Goal: Task Accomplishment & Management: Use online tool/utility

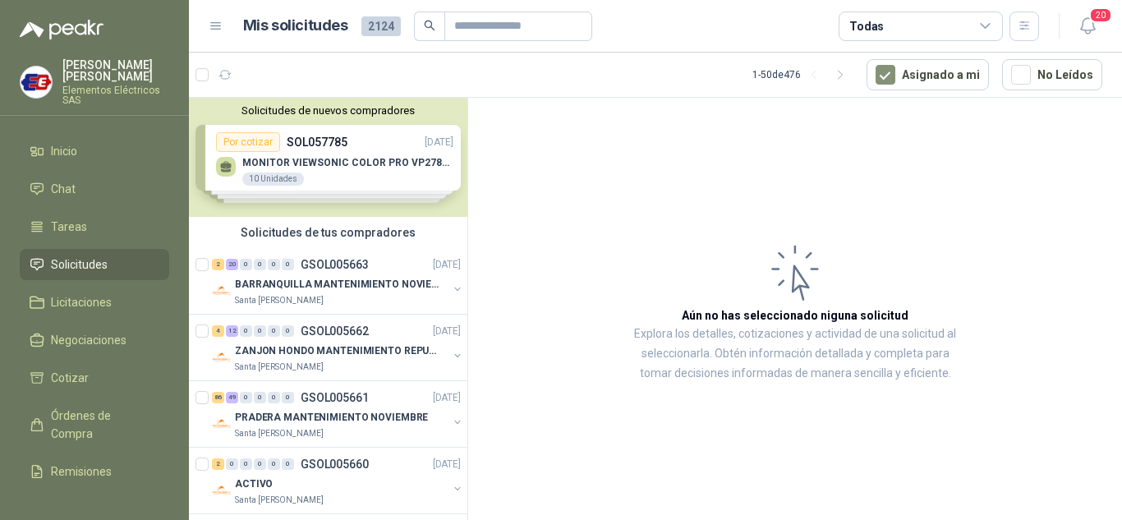
click at [97, 259] on span "Solicitudes" at bounding box center [79, 264] width 57 height 18
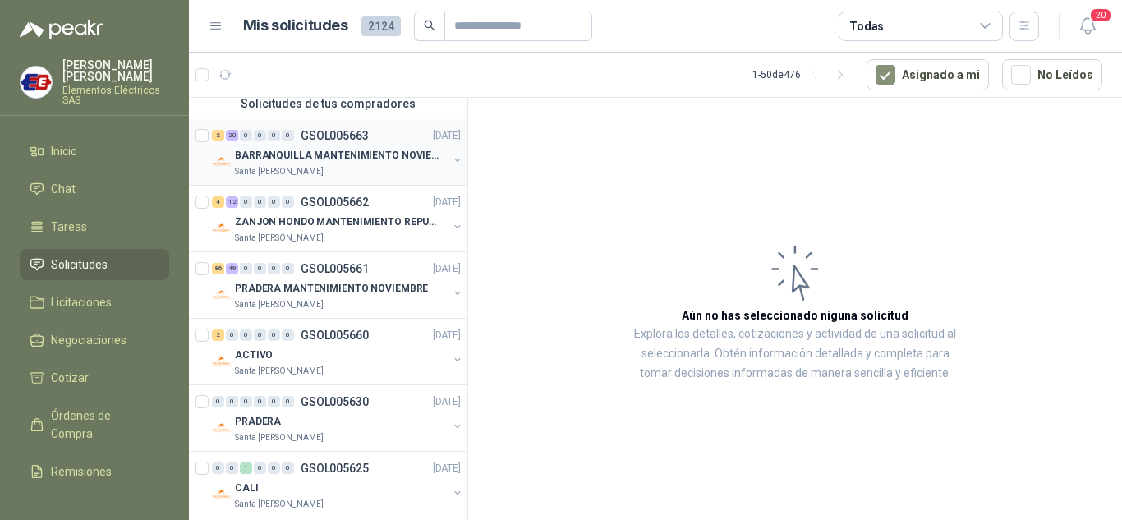
scroll to position [246, 0]
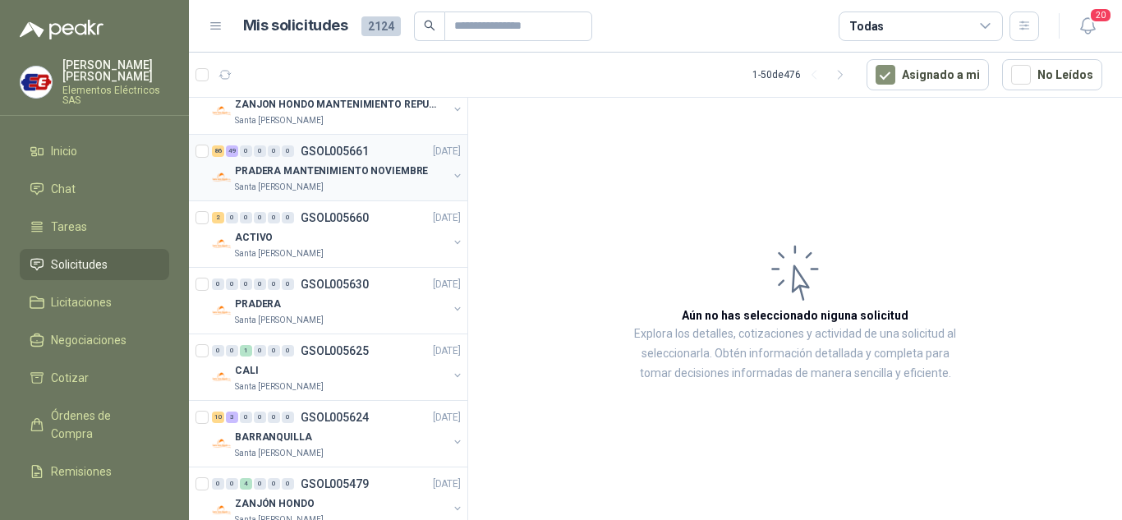
click at [282, 166] on p "PRADERA MANTENIMIENTO NOVIEMBRE" at bounding box center [331, 171] width 193 height 16
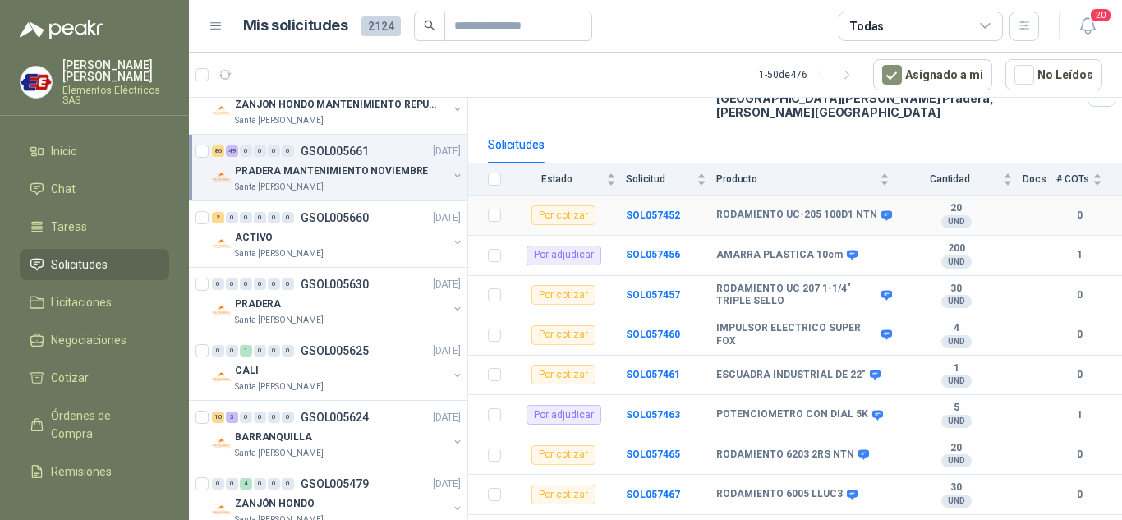
scroll to position [164, 0]
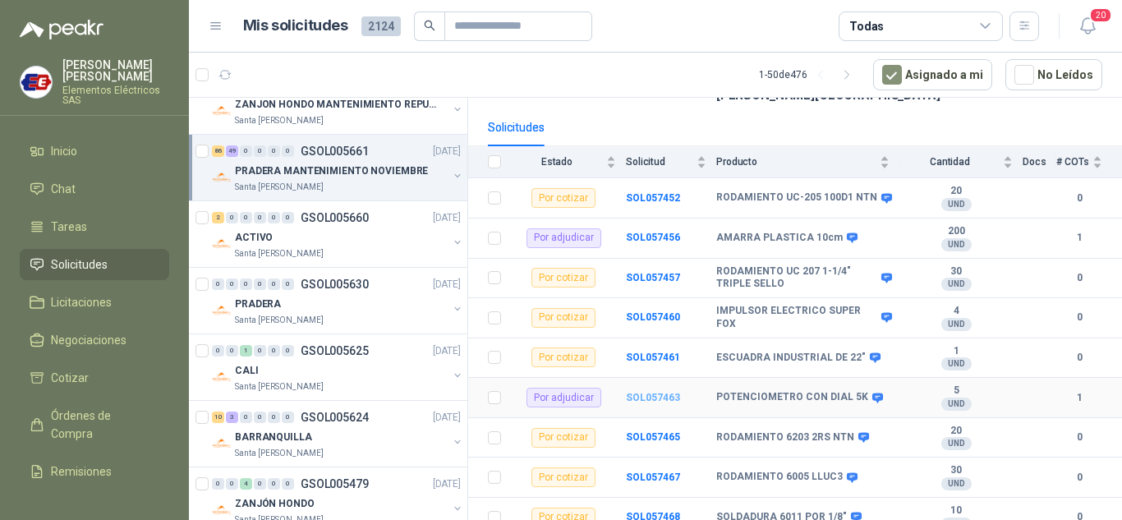
click at [648, 392] on b "SOL057463" at bounding box center [653, 397] width 54 height 11
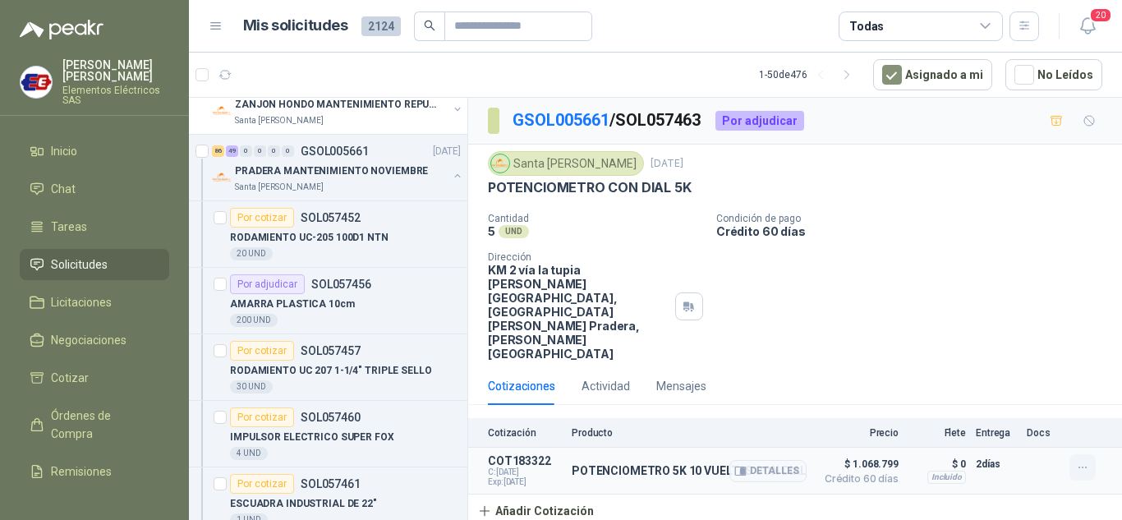
click at [1082, 461] on icon "button" at bounding box center [1083, 468] width 14 height 14
click at [999, 344] on button "Editar" at bounding box center [1049, 346] width 131 height 26
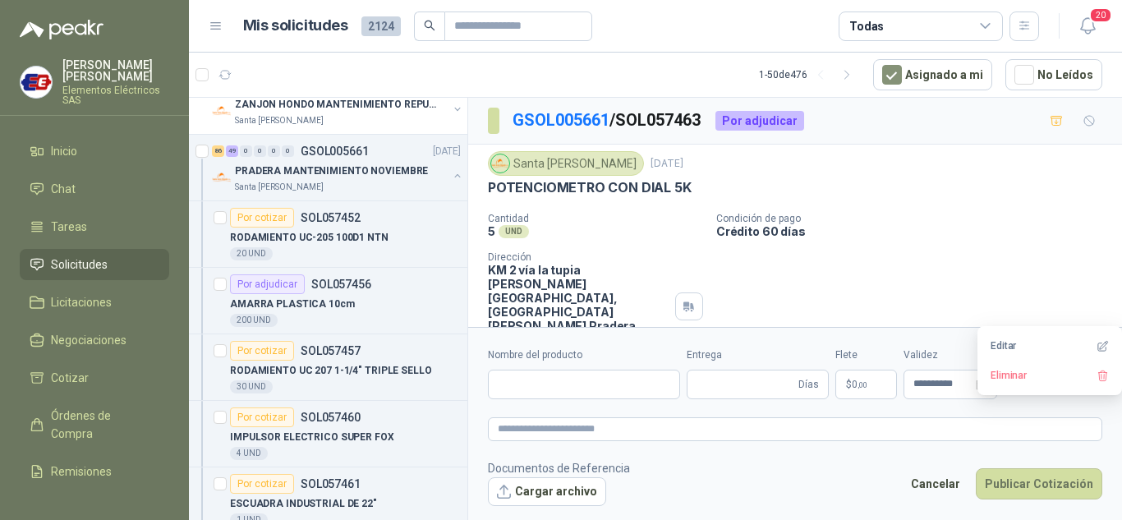
type input "**********"
type input "*"
type input "**********"
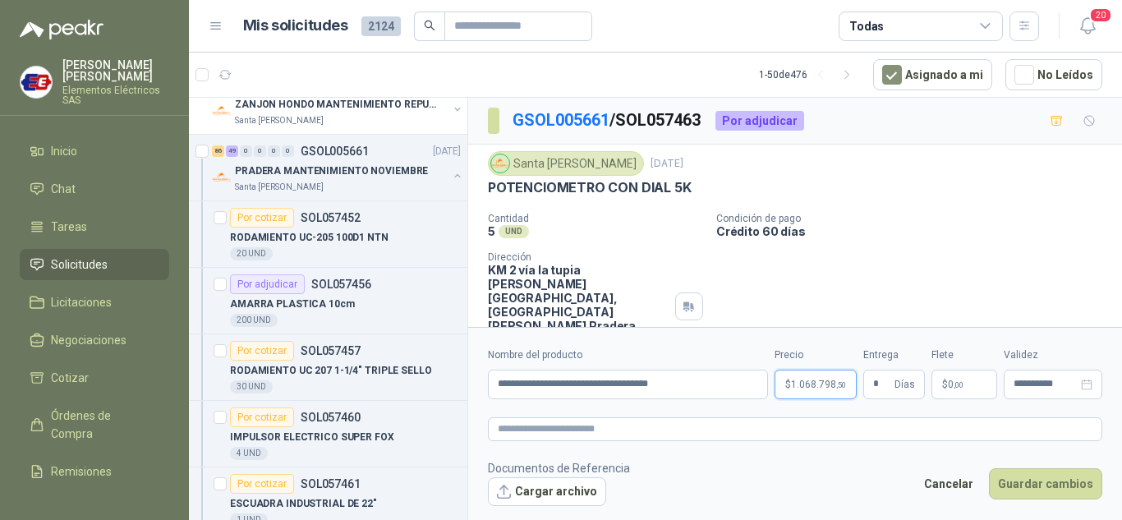
click at [815, 380] on span "1.068.798 ,50" at bounding box center [818, 384] width 55 height 10
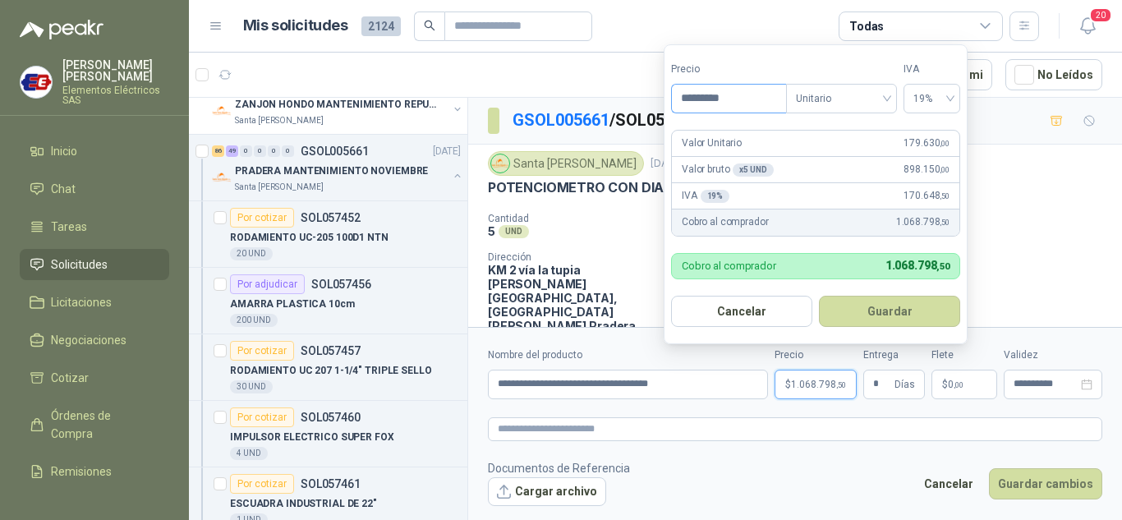
drag, startPoint x: 696, startPoint y: 97, endPoint x: 847, endPoint y: 73, distance: 153.0
click at [697, 96] on input "*********" at bounding box center [729, 99] width 114 height 28
type input "*********"
click at [819, 296] on button "Guardar" at bounding box center [889, 311] width 141 height 31
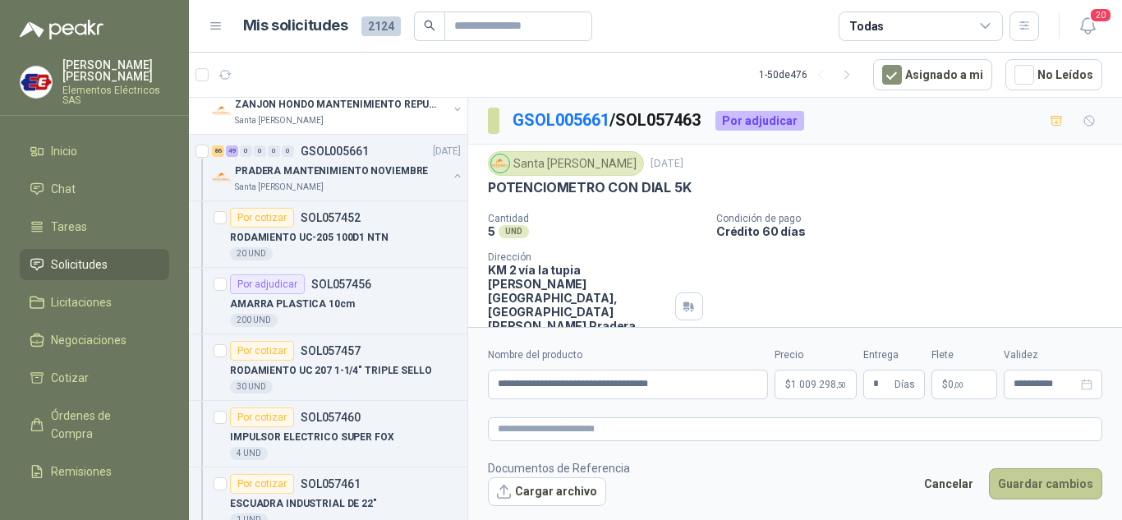
click at [1048, 480] on button "Guardar cambios" at bounding box center [1045, 483] width 113 height 31
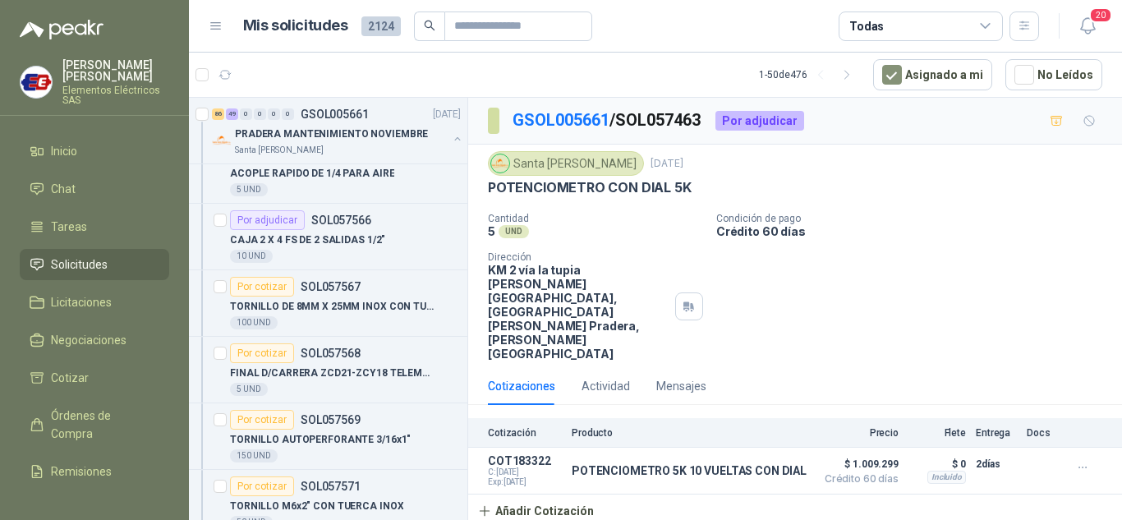
scroll to position [4517, 0]
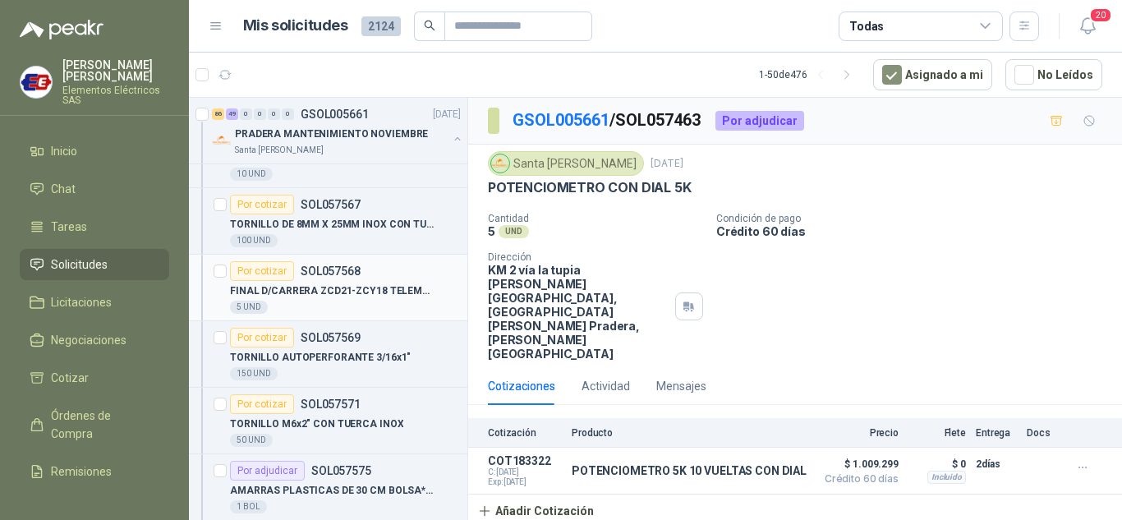
click at [264, 264] on div "Por cotizar" at bounding box center [262, 271] width 64 height 20
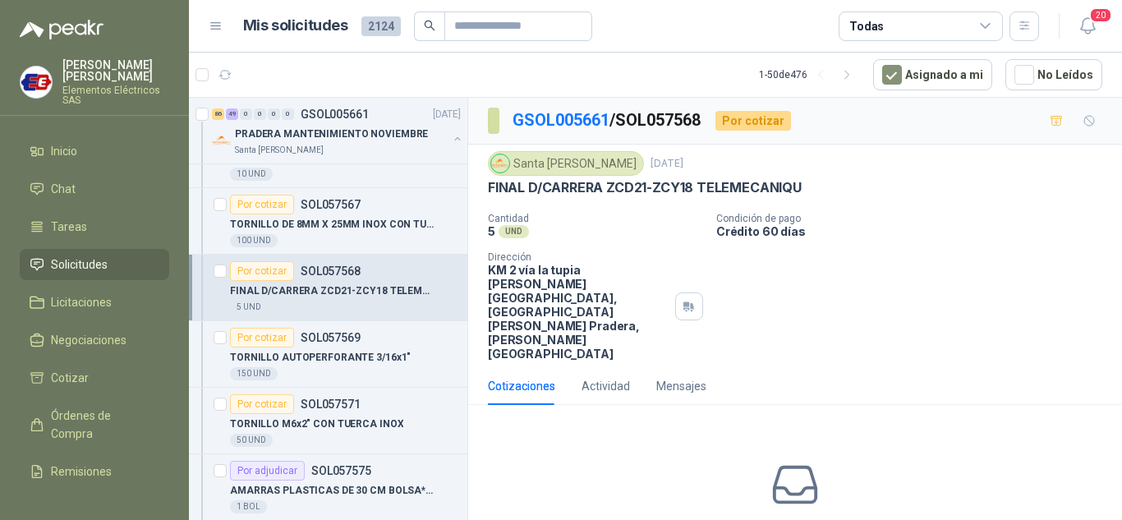
scroll to position [47, 0]
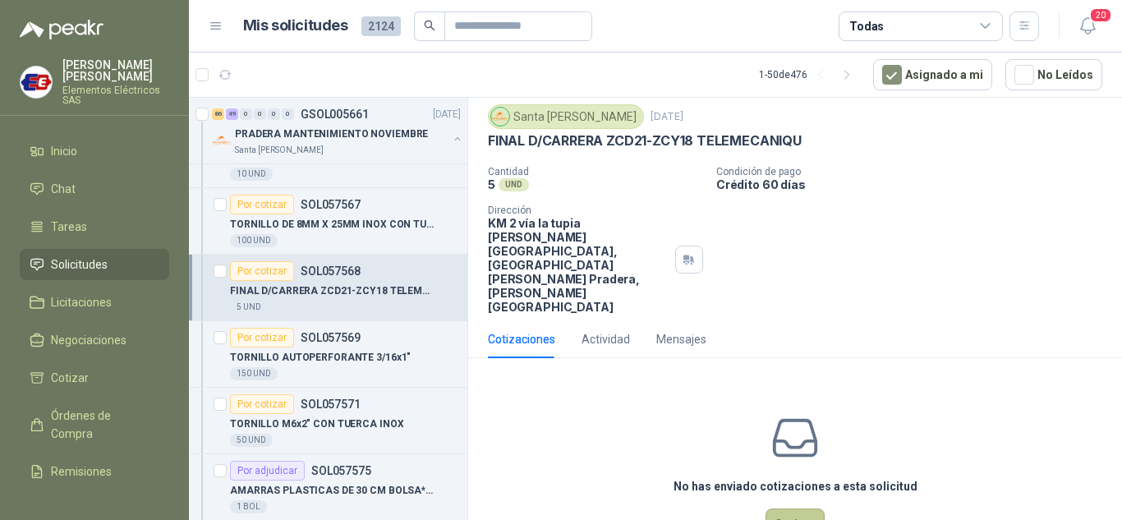
click at [789, 508] on button "Cotizar" at bounding box center [794, 523] width 59 height 31
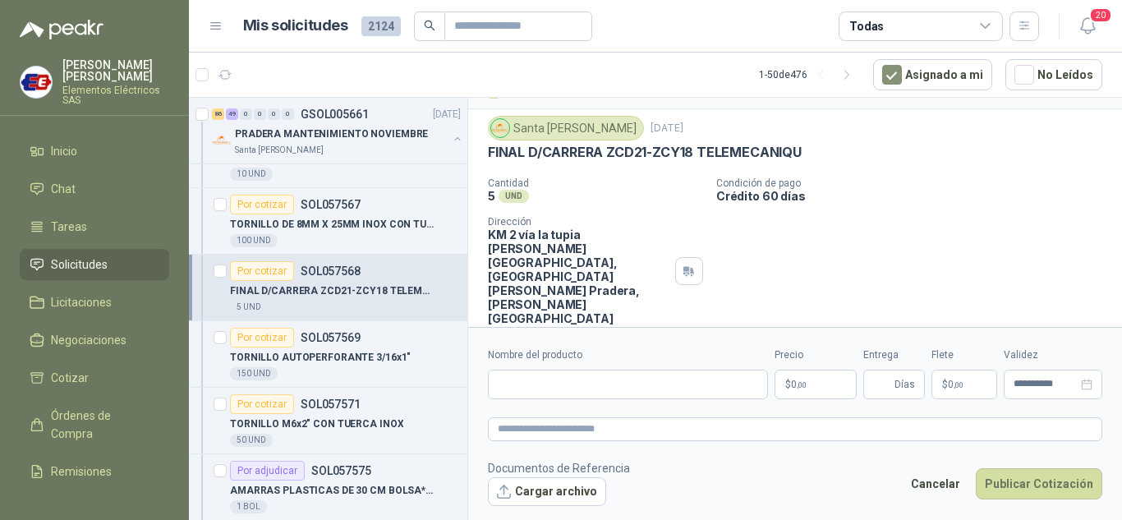
scroll to position [35, 0]
click at [511, 374] on input "Nombre del producto" at bounding box center [628, 385] width 280 height 30
type input "*"
type input "**********"
click at [824, 382] on p "$ 0 ,00" at bounding box center [815, 385] width 82 height 30
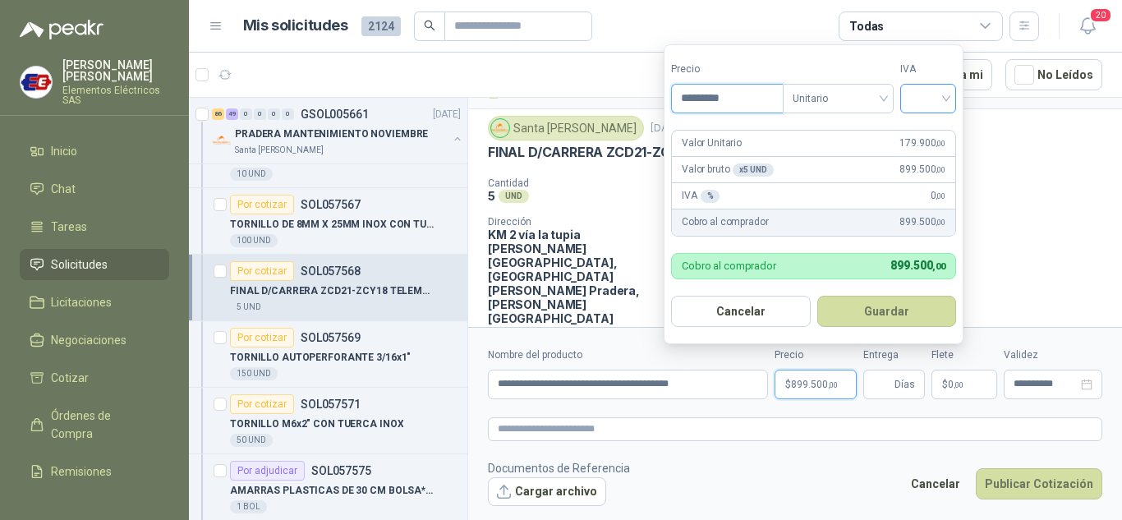
type input "*********"
click at [939, 99] on input "search" at bounding box center [928, 97] width 36 height 25
click at [922, 130] on div "19%" at bounding box center [931, 132] width 30 height 18
click at [877, 385] on input "Entrega" at bounding box center [882, 384] width 18 height 28
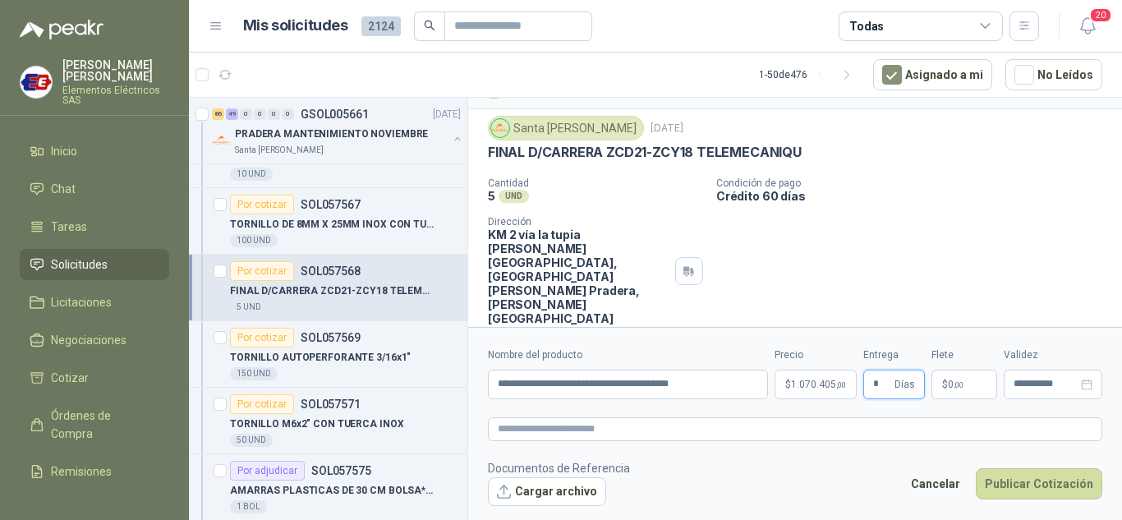
type input "*"
click at [925, 241] on div "Cantidad 5 UND  Condición de pago Crédito 60 [PERSON_NAME] Dirección KM 2 vía …" at bounding box center [795, 251] width 614 height 148
click at [960, 382] on span ",00" at bounding box center [958, 384] width 10 height 9
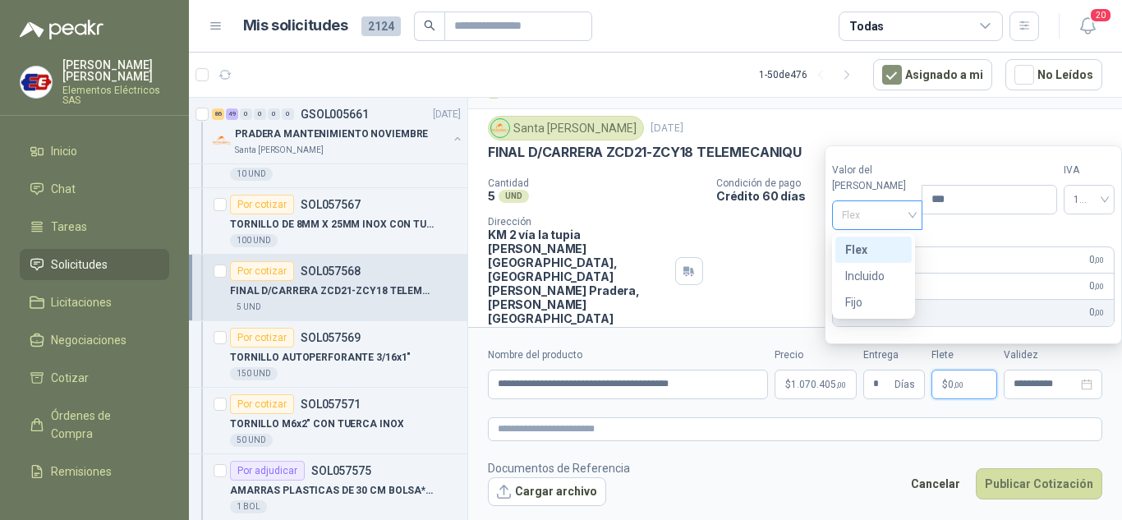
click at [896, 219] on span "Flex" at bounding box center [877, 215] width 71 height 25
drag, startPoint x: 870, startPoint y: 273, endPoint x: 875, endPoint y: 286, distance: 13.6
click at [870, 278] on div "Incluido" at bounding box center [873, 276] width 57 height 18
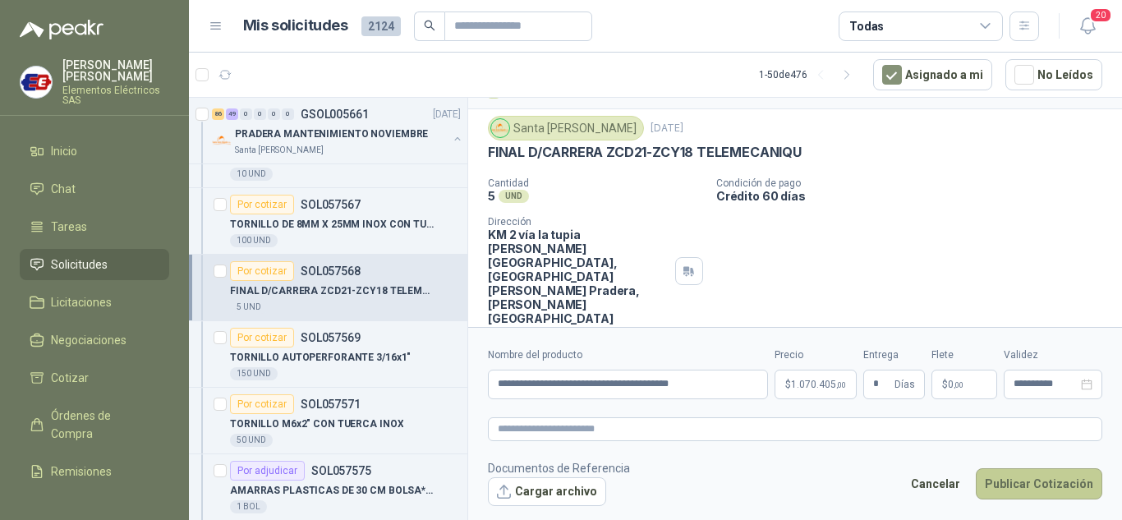
click at [1006, 482] on button "Publicar Cotización" at bounding box center [1039, 483] width 126 height 31
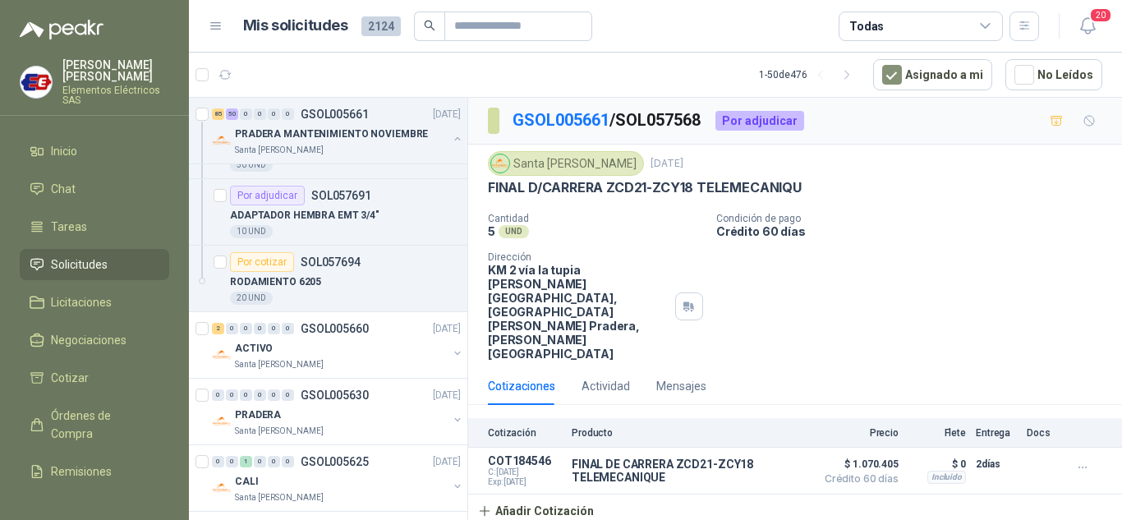
scroll to position [9197, 0]
